Goal: Information Seeking & Learning: Learn about a topic

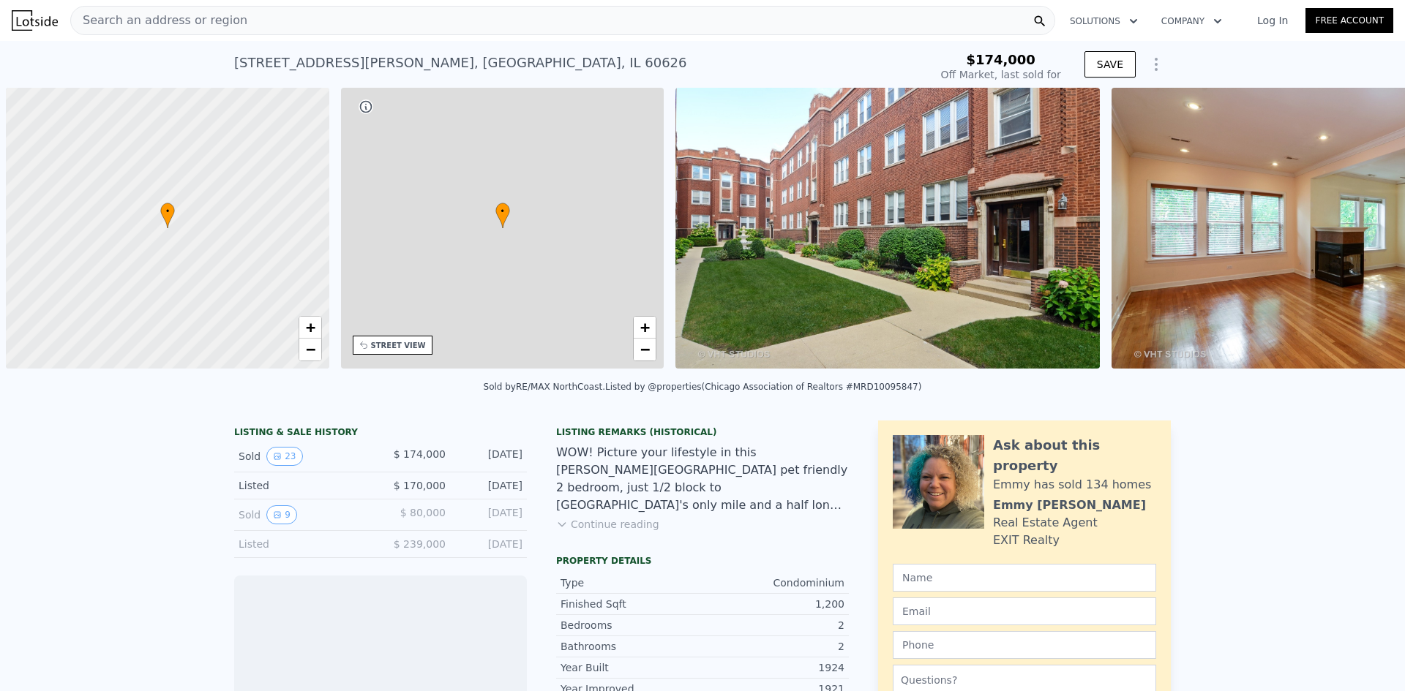
scroll to position [0, 6]
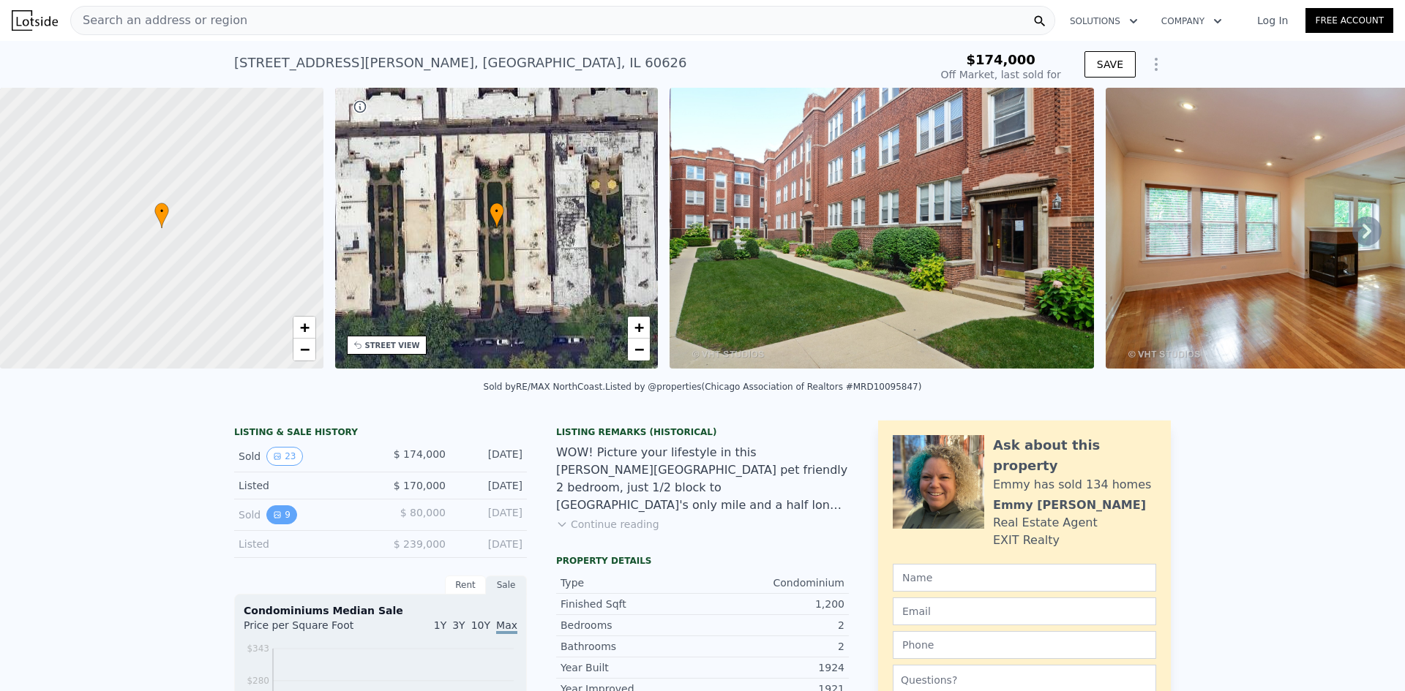
click at [273, 519] on icon "View historical data" at bounding box center [277, 515] width 9 height 9
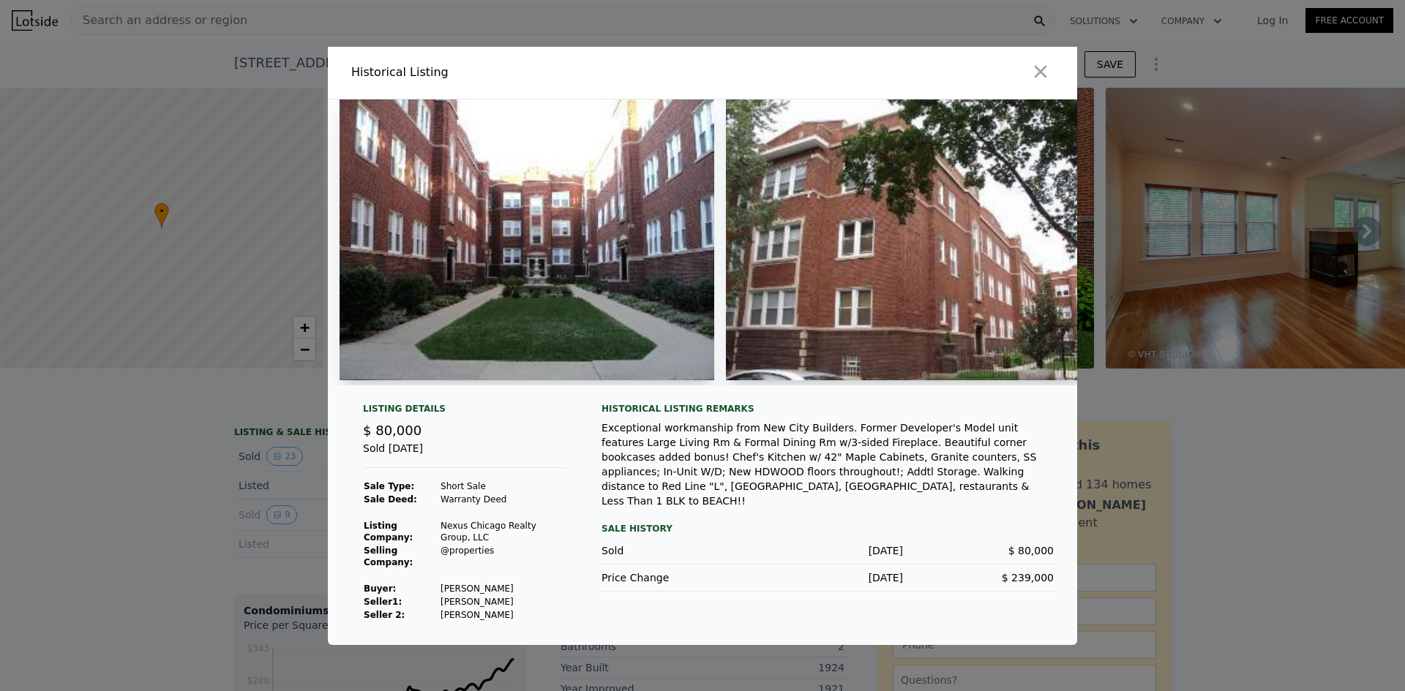
click at [436, 375] on div at bounding box center [521, 243] width 386 height 286
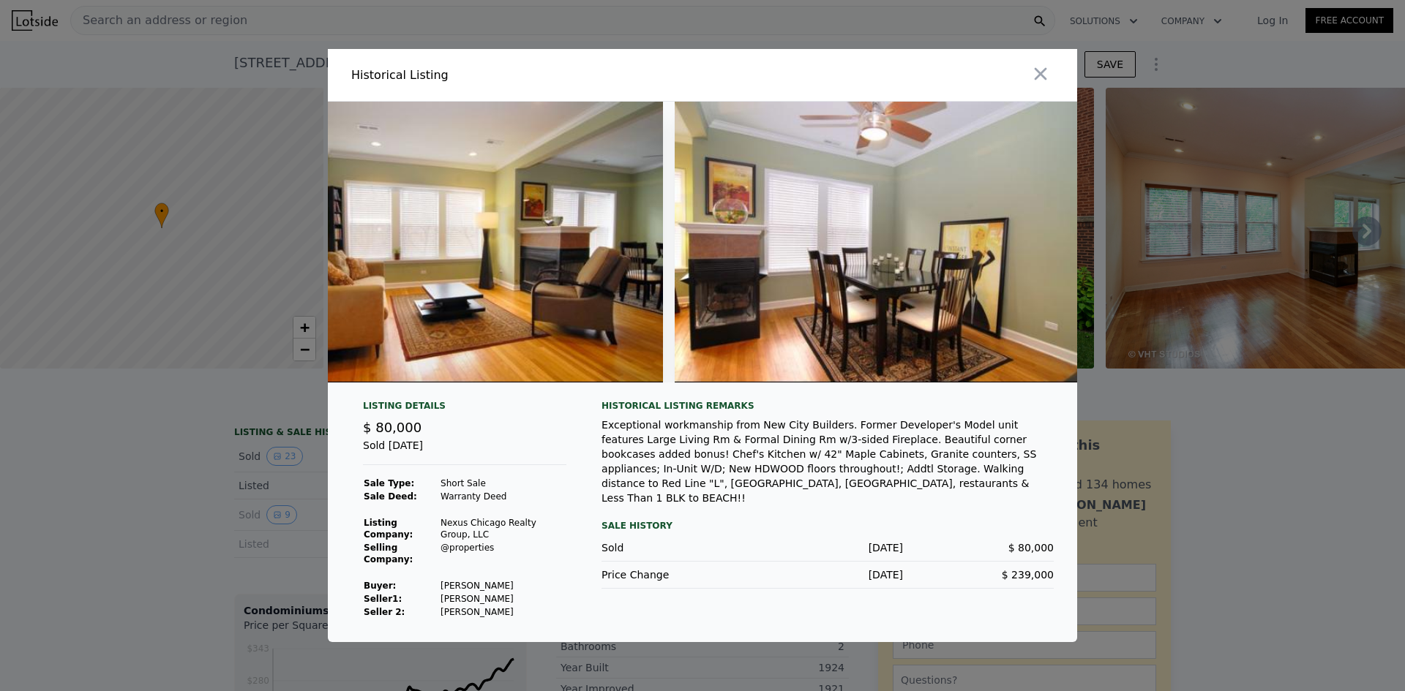
scroll to position [0, 606]
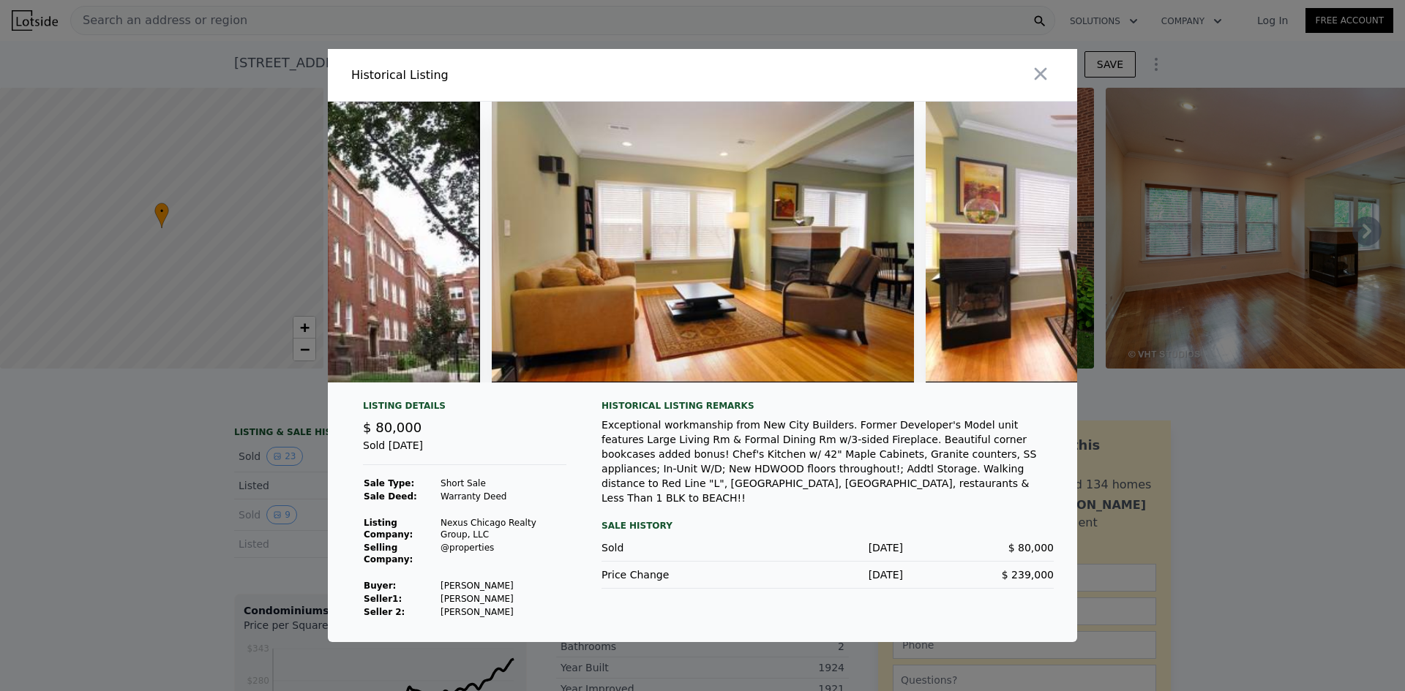
type input "$ 336,000"
type input "$ 128,190"
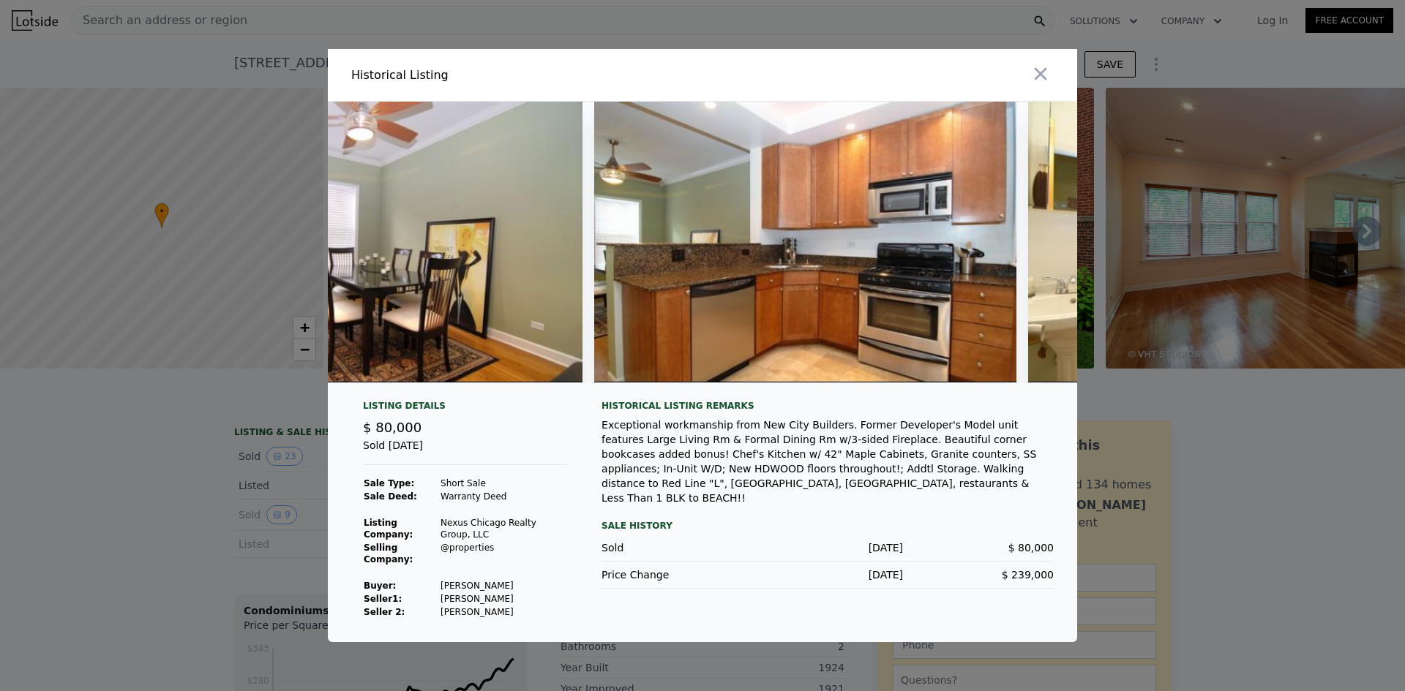
scroll to position [0, 760]
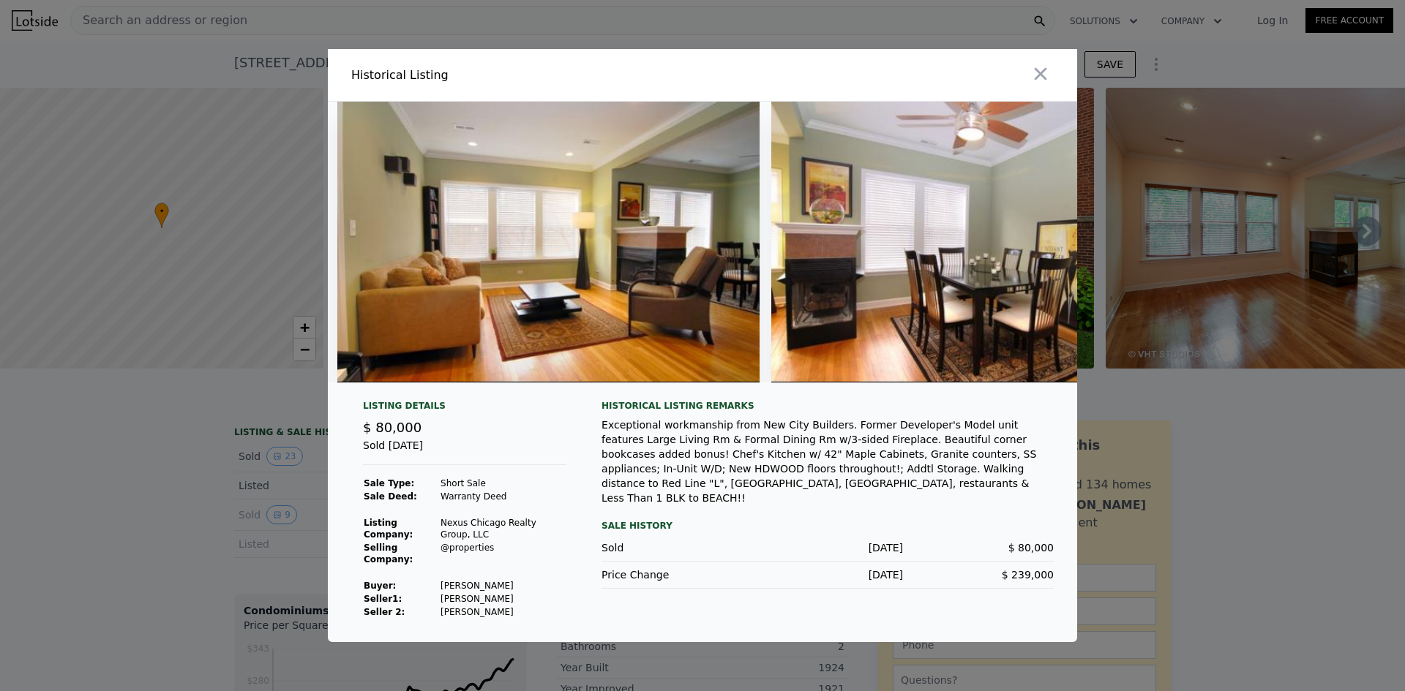
click at [168, 443] on div at bounding box center [702, 345] width 1405 height 691
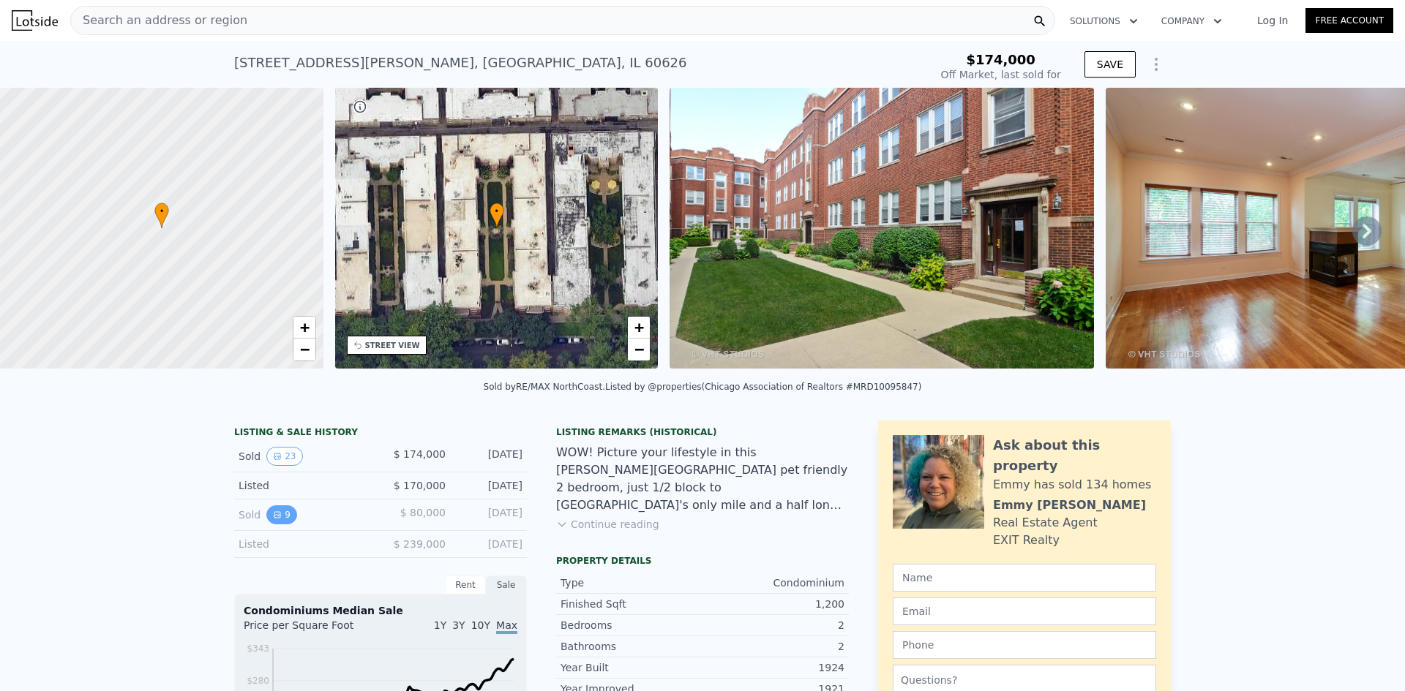
click at [274, 518] on icon "View historical data" at bounding box center [277, 515] width 6 height 6
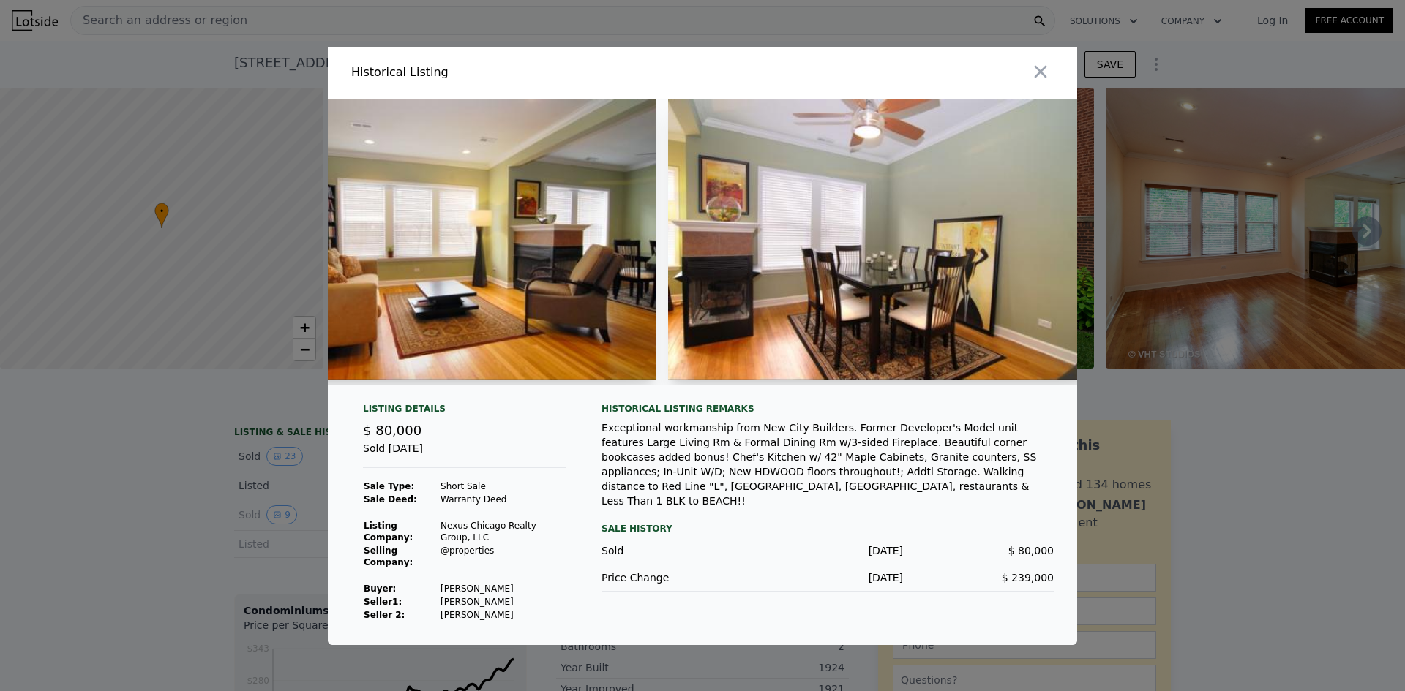
scroll to position [0, 950]
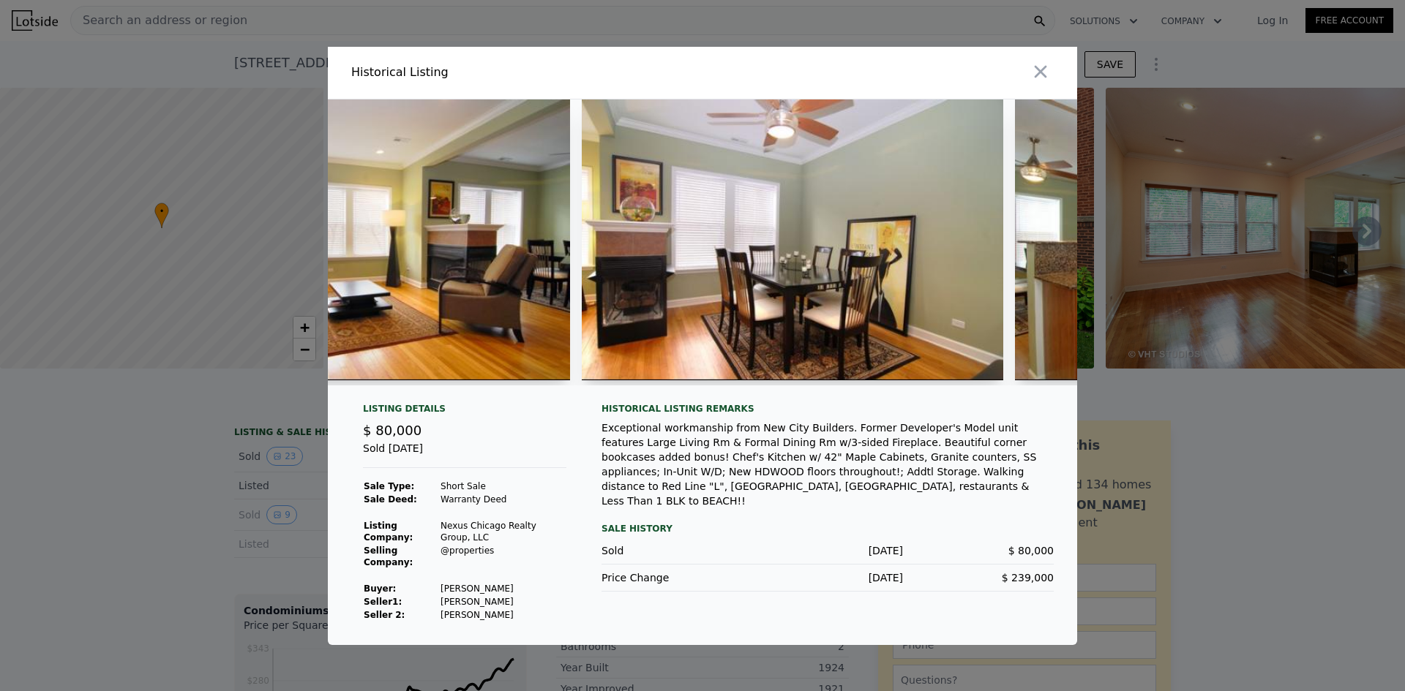
click at [493, 252] on img at bounding box center [359, 240] width 422 height 281
click at [611, 379] on div at bounding box center [702, 243] width 749 height 286
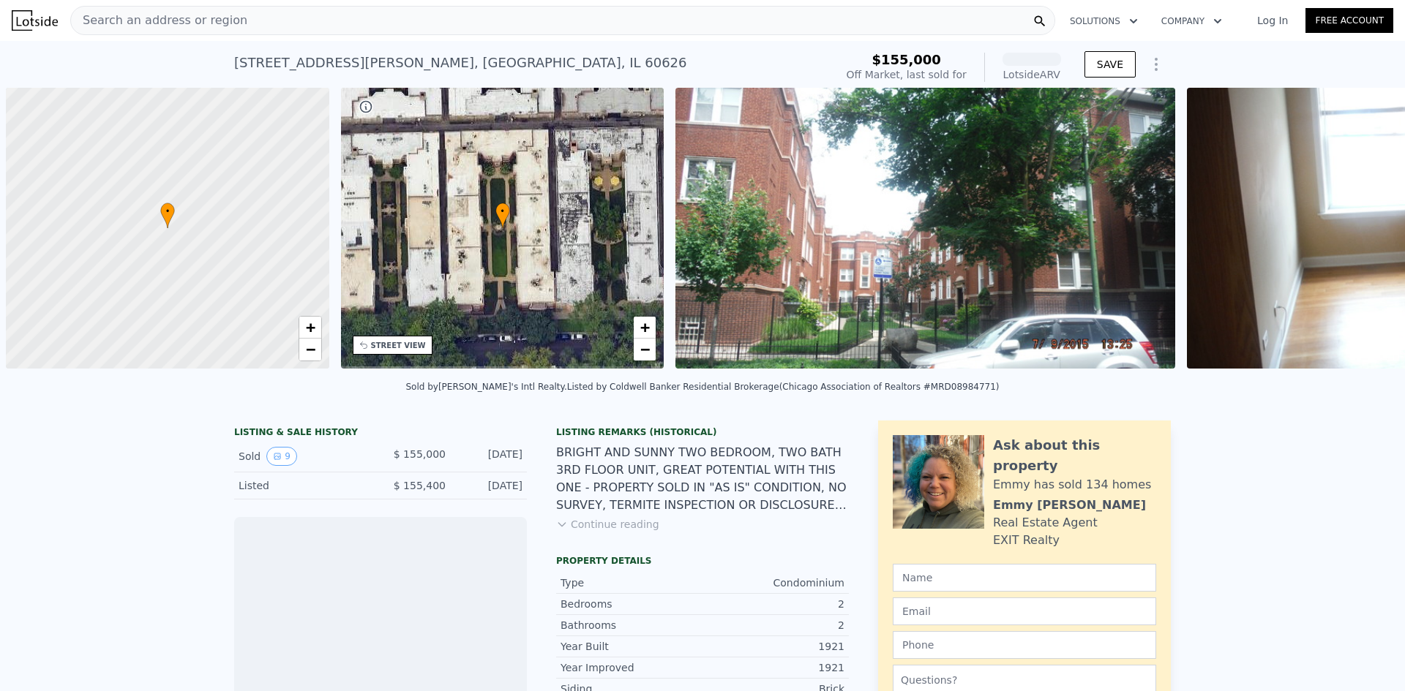
scroll to position [0, 6]
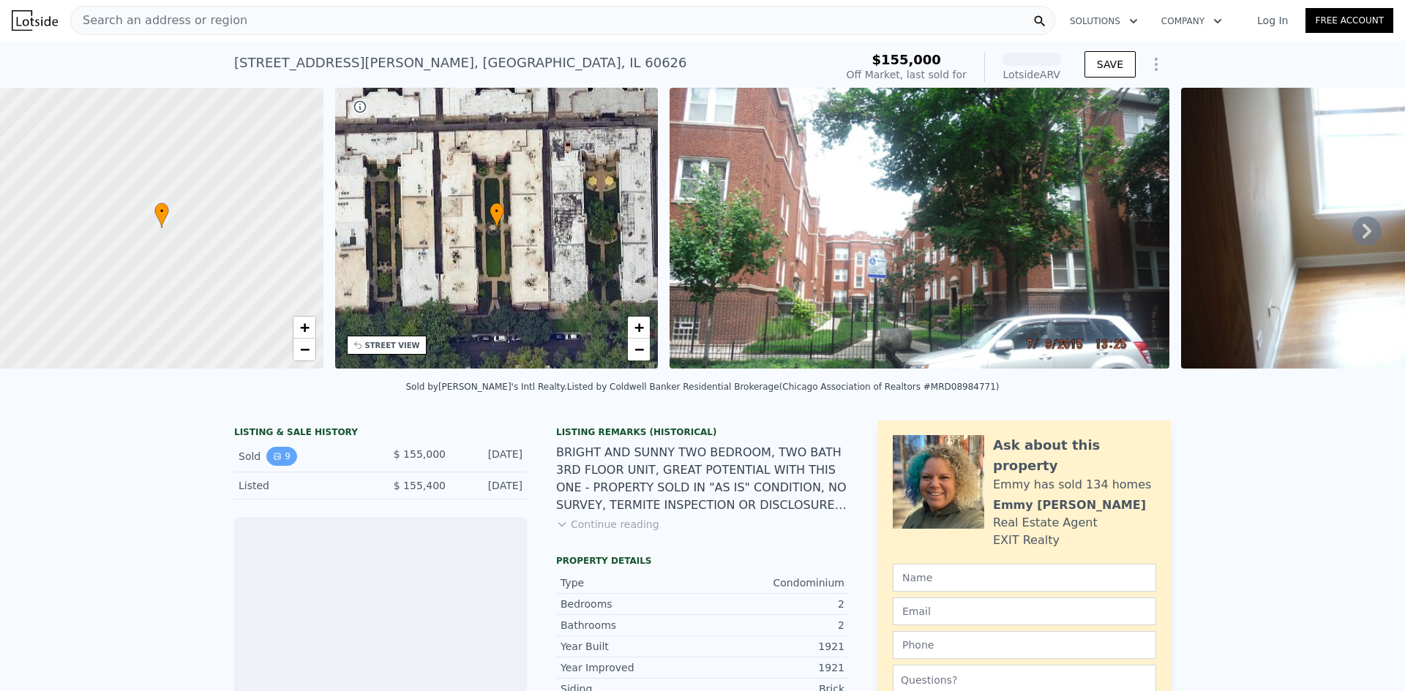
click at [270, 466] on button "9" at bounding box center [281, 456] width 31 height 19
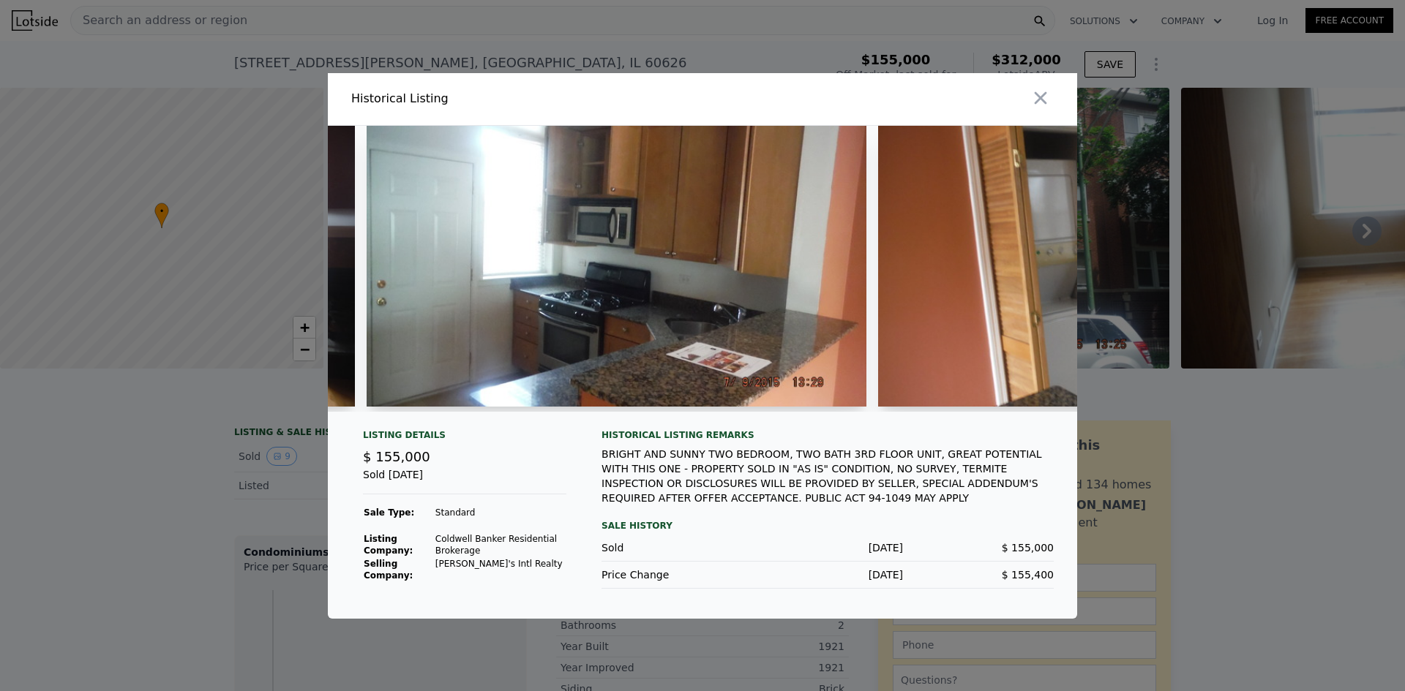
scroll to position [0, 2512]
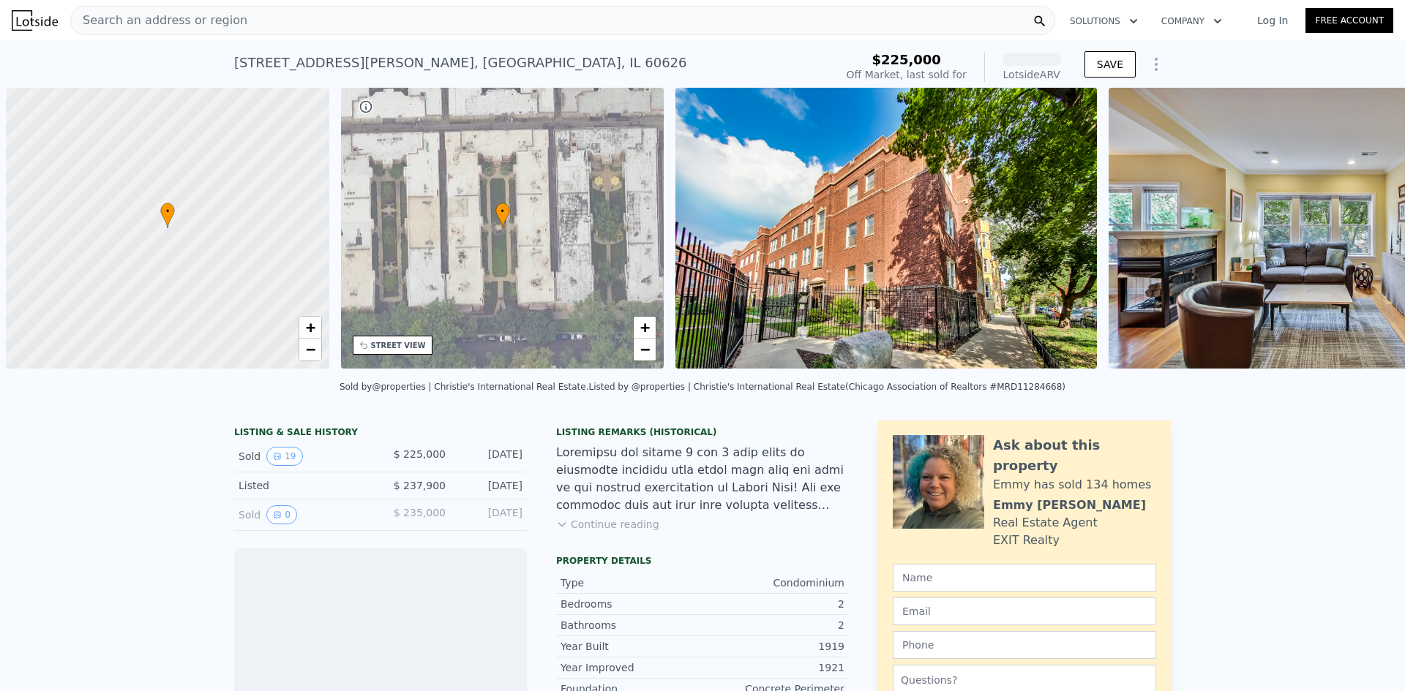
scroll to position [0, 6]
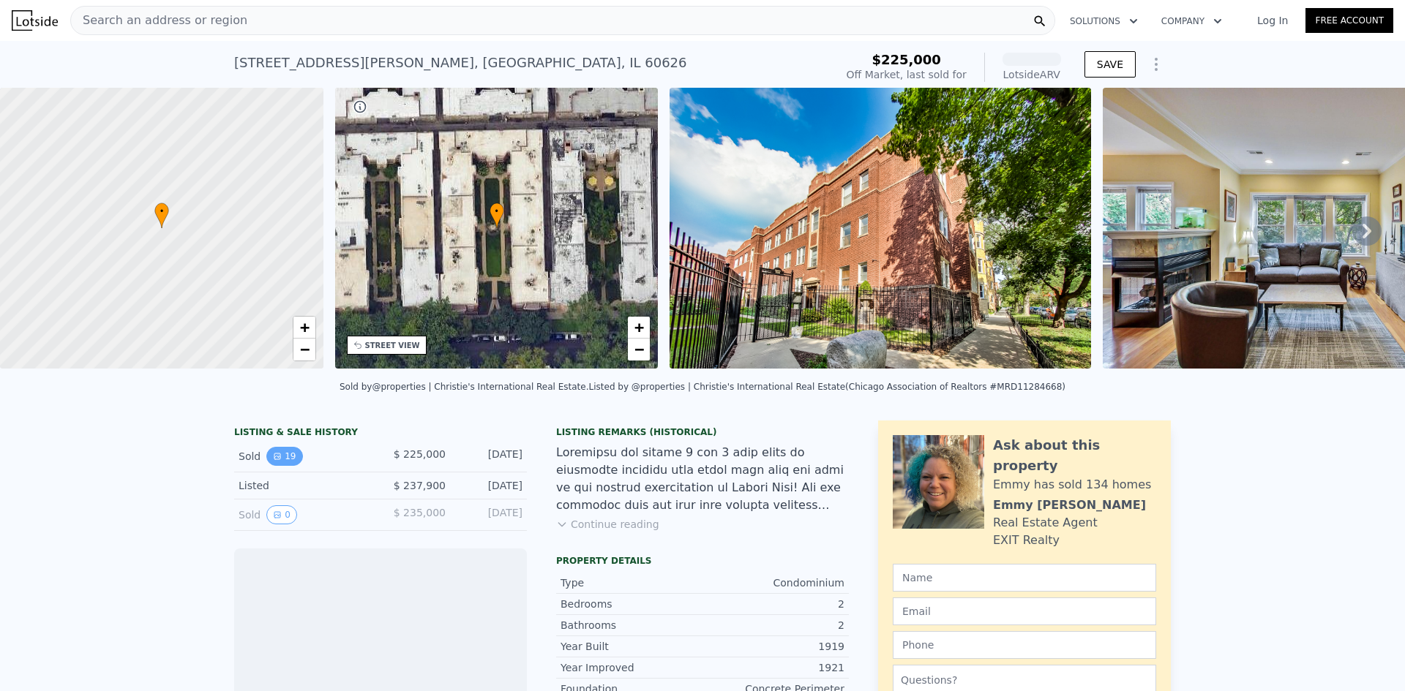
click at [273, 461] on icon "View historical data" at bounding box center [277, 456] width 9 height 9
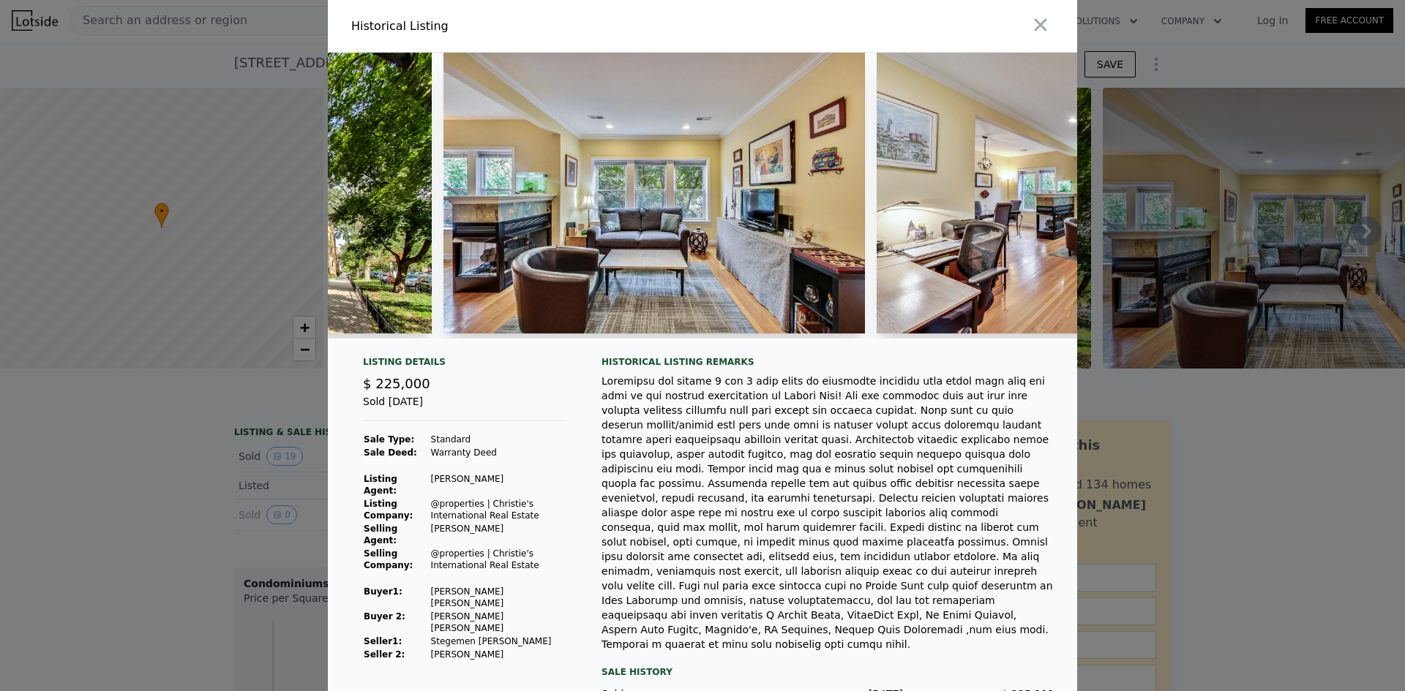
scroll to position [0, 488]
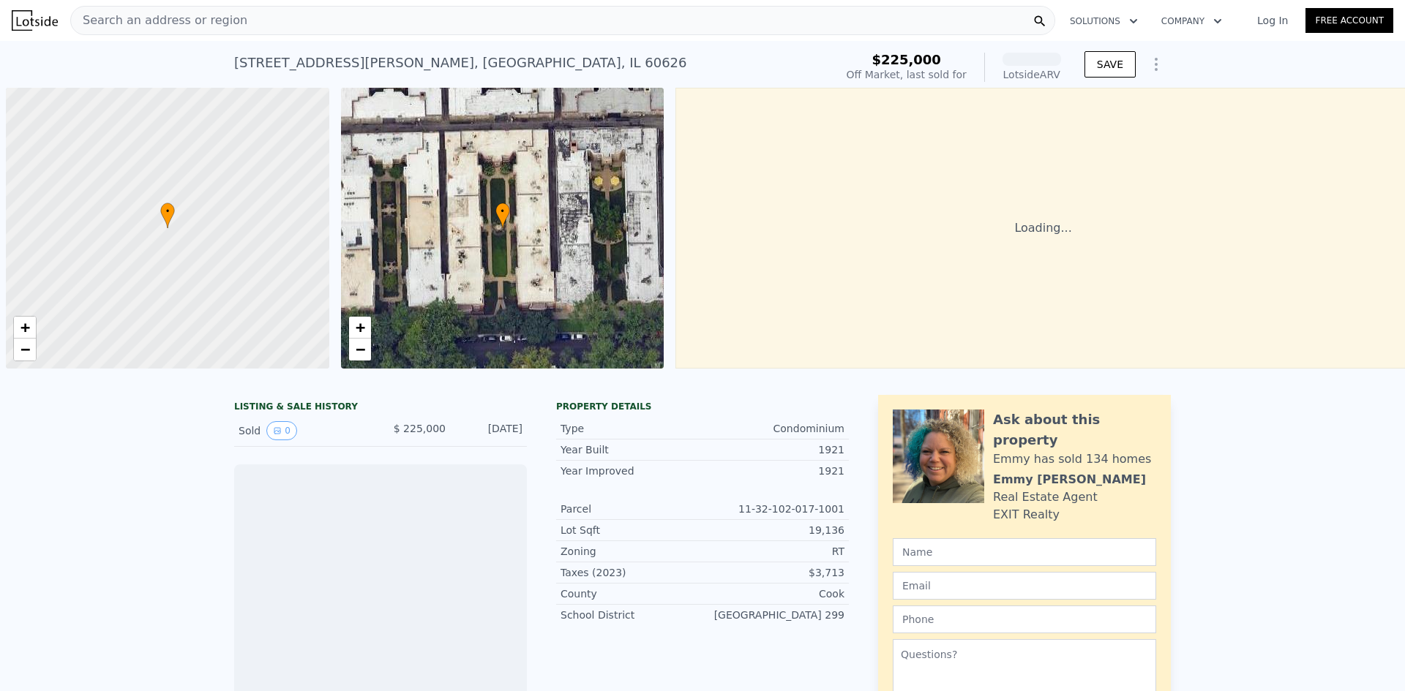
scroll to position [0, 6]
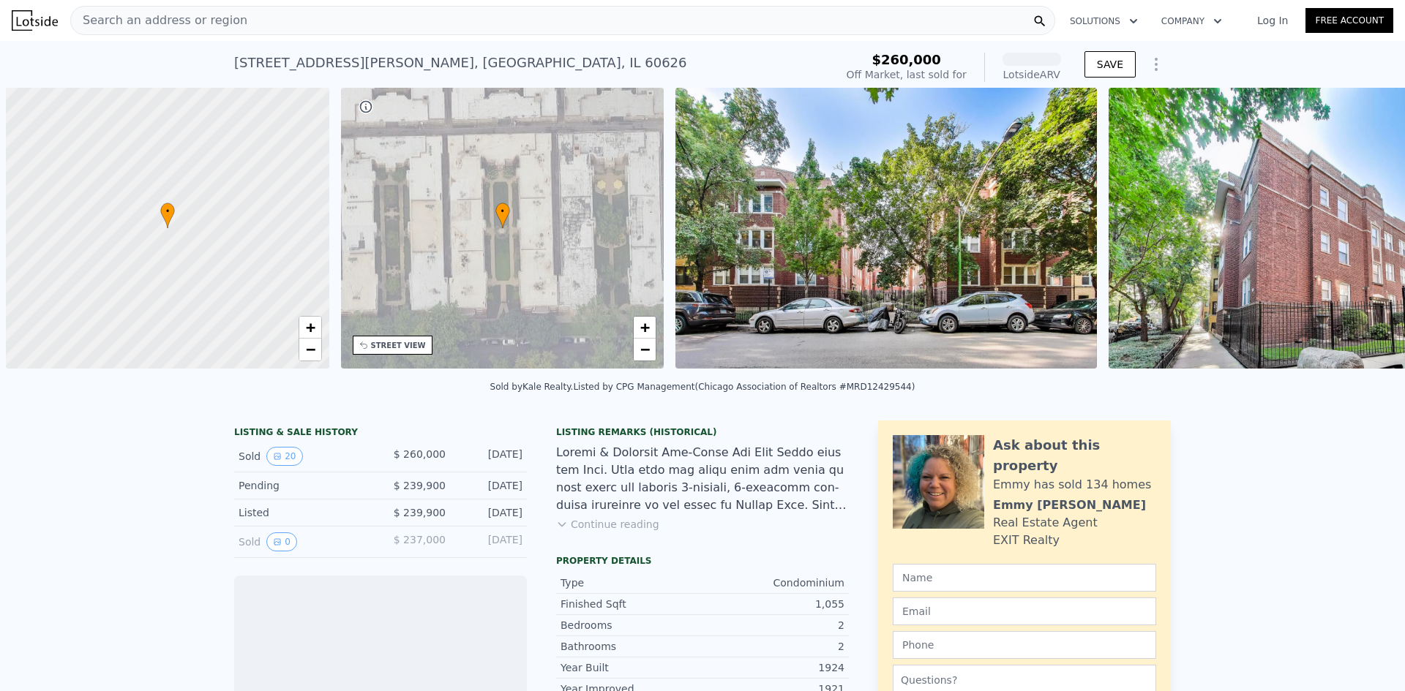
scroll to position [0, 6]
